Goal: Find specific page/section: Find specific page/section

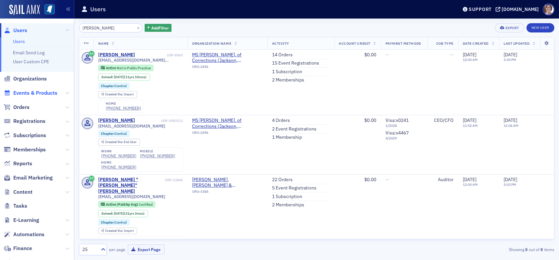
click at [34, 93] on span "Events & Products" at bounding box center [35, 93] width 44 height 7
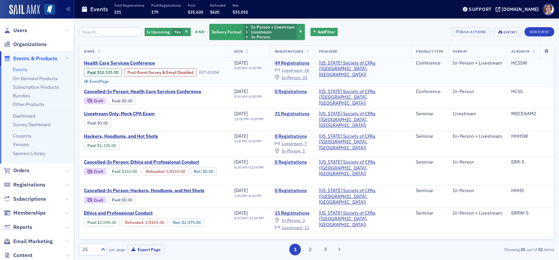
click at [304, 70] on span "Livestream :" at bounding box center [293, 70] width 22 height 5
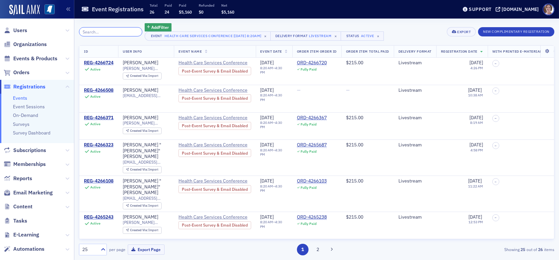
click at [111, 34] on input "search" at bounding box center [110, 31] width 63 height 9
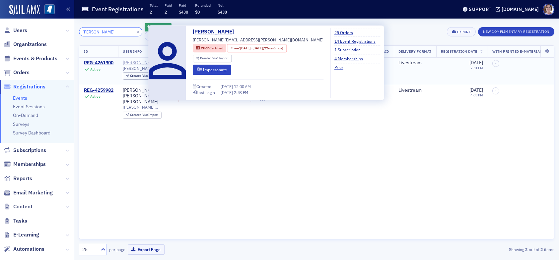
type input "emily smith"
click at [132, 63] on div "[PERSON_NAME]" at bounding box center [140, 63] width 35 height 6
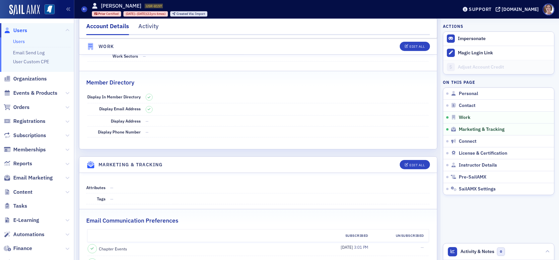
scroll to position [630, 0]
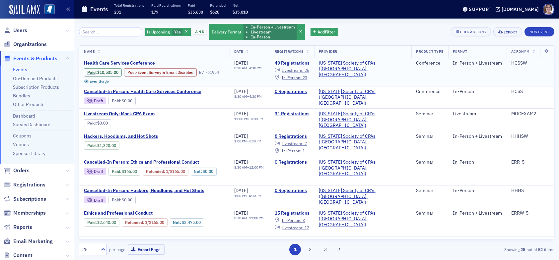
click at [304, 70] on span "Livestream :" at bounding box center [293, 70] width 22 height 5
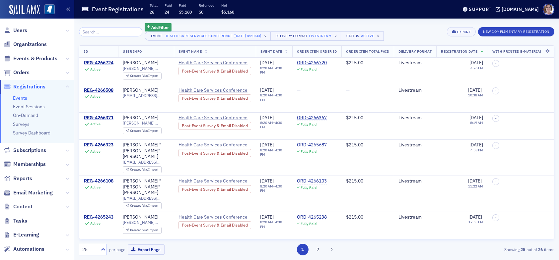
click at [120, 32] on input "search" at bounding box center [110, 31] width 63 height 9
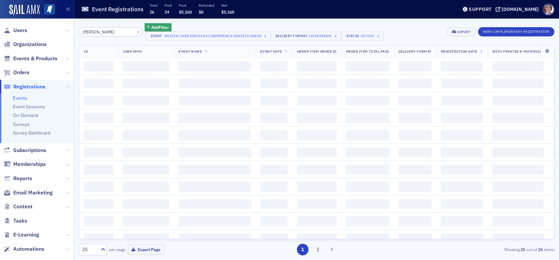
type input "randa craig"
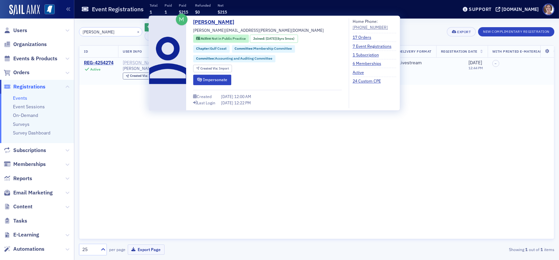
click at [136, 62] on div "[PERSON_NAME]" at bounding box center [140, 63] width 35 height 6
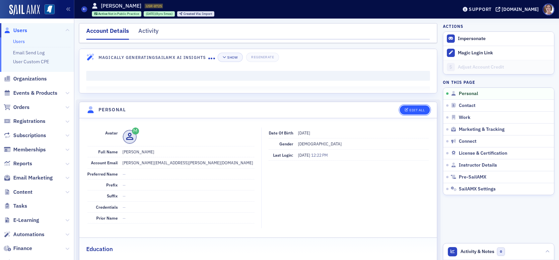
click at [409, 110] on div "Edit All" at bounding box center [416, 110] width 15 height 4
select select "US"
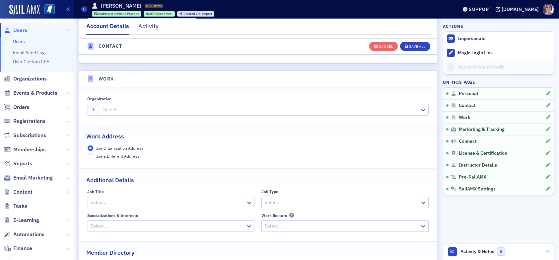
scroll to position [508, 0]
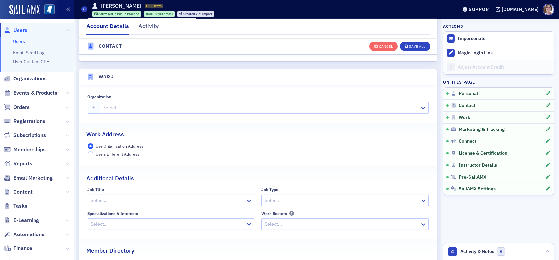
click at [130, 106] on div at bounding box center [261, 108] width 317 height 8
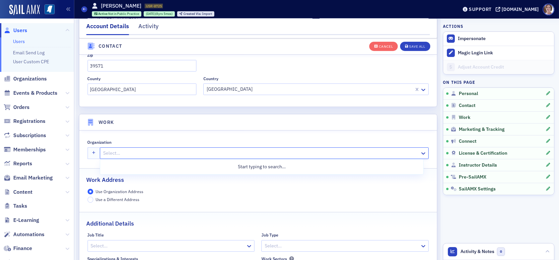
scroll to position [498, 0]
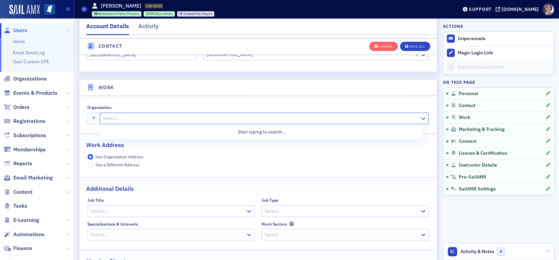
click at [119, 119] on div at bounding box center [261, 118] width 317 height 8
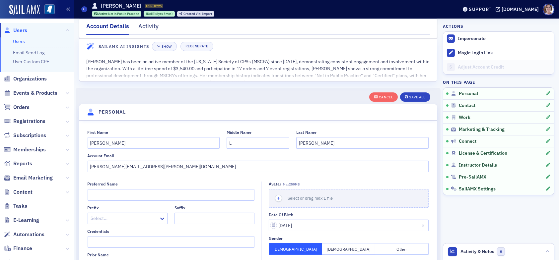
scroll to position [0, 0]
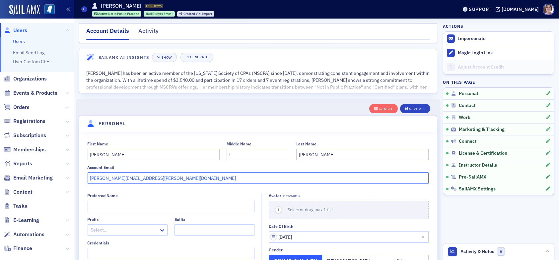
drag, startPoint x: 142, startPoint y: 177, endPoint x: 65, endPoint y: 177, distance: 77.3
click at [65, 177] on div "Users Users Email Send Log User Custom CPE Organizations Events & Products Orde…" at bounding box center [279, 130] width 559 height 260
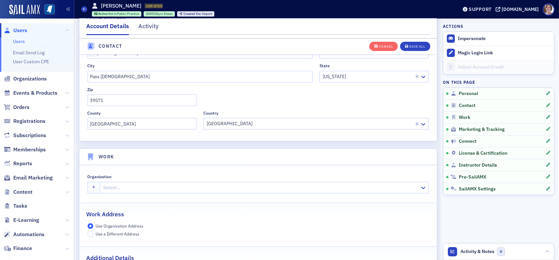
scroll to position [431, 0]
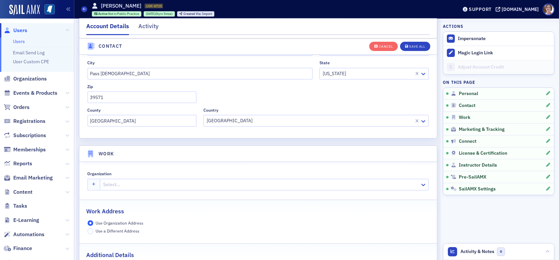
type input "rcraig@sentrycare.com"
click at [180, 184] on div at bounding box center [261, 185] width 317 height 8
type input "Sentry"
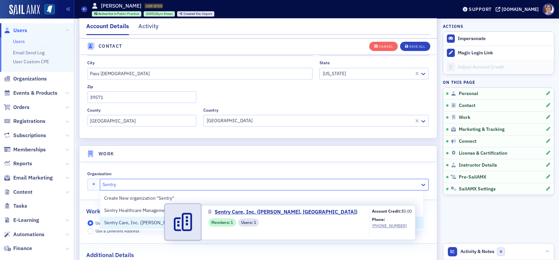
click at [223, 224] on span "Members :" at bounding box center [221, 223] width 20 height 6
click at [141, 222] on span "Sentry Care, Inc. (Brandon, MS)" at bounding box center [165, 223] width 123 height 7
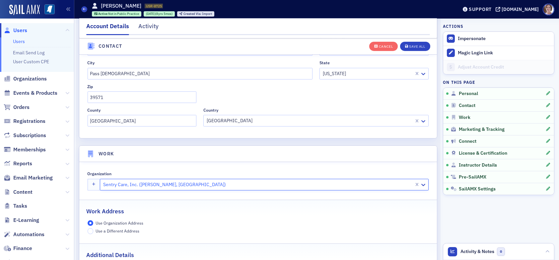
click at [173, 184] on div at bounding box center [258, 185] width 311 height 8
click at [379, 46] on div "Cancel" at bounding box center [386, 47] width 14 height 4
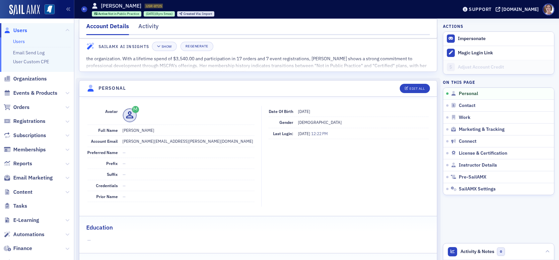
scroll to position [33, 0]
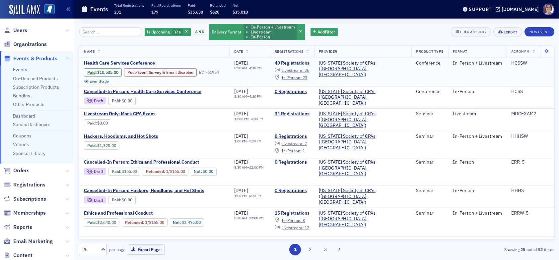
click at [304, 71] on span "Livestream :" at bounding box center [293, 70] width 22 height 5
